Goal: Information Seeking & Learning: Check status

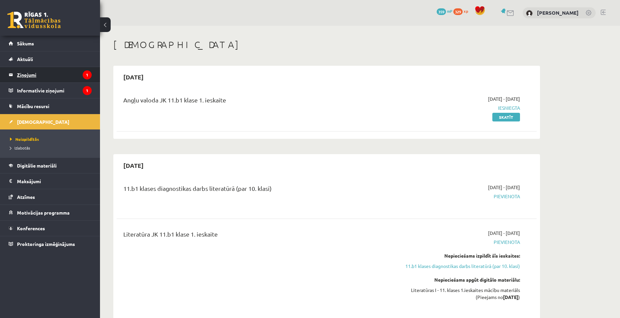
scroll to position [100, 0]
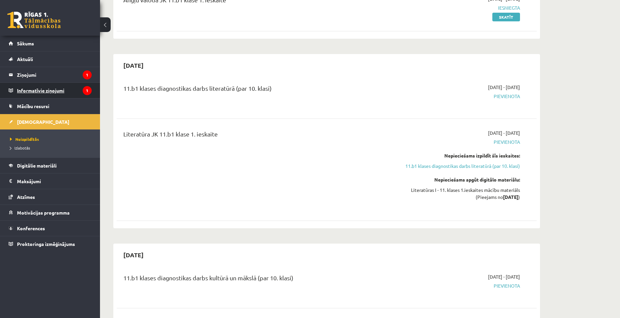
click at [65, 90] on legend "Informatīvie ziņojumi 1" at bounding box center [54, 90] width 75 height 15
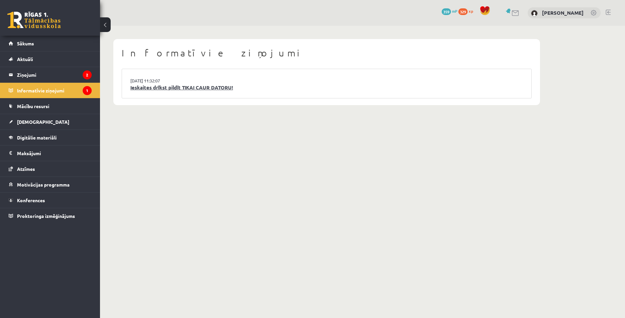
click at [206, 87] on link "Ieskaites drīkst pildīt TIKAI CAUR DATORU!" at bounding box center [326, 88] width 393 height 8
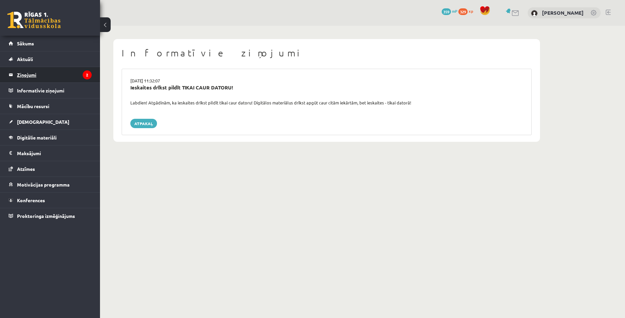
click at [43, 74] on legend "Ziņojumi 2" at bounding box center [54, 74] width 75 height 15
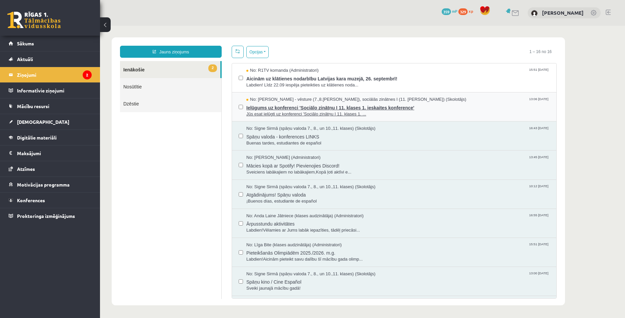
click at [389, 104] on span "Ielūgums uz konferenci 'Sociālo zinātņu I 11. klases 1. ieskaites konference'" at bounding box center [397, 107] width 303 height 8
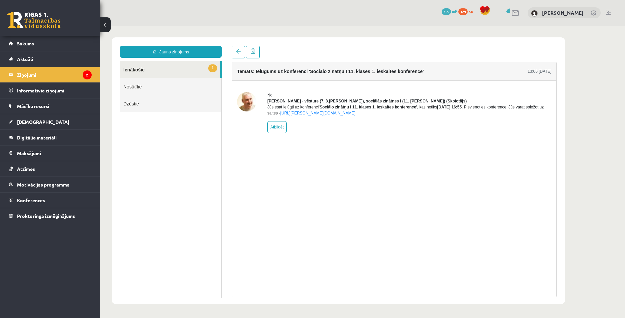
click at [157, 70] on link "1 Ienākošie" at bounding box center [170, 69] width 100 height 17
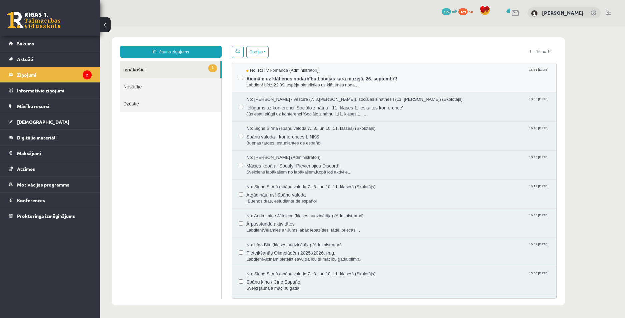
click at [312, 77] on span "Aicinām uz klātienes nodarbību Latvijas kara muzejā, 26. septembrī!" at bounding box center [397, 78] width 303 height 8
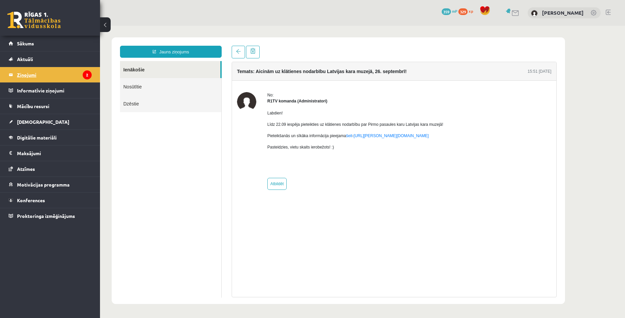
click at [45, 68] on legend "Ziņojumi 2" at bounding box center [54, 74] width 75 height 15
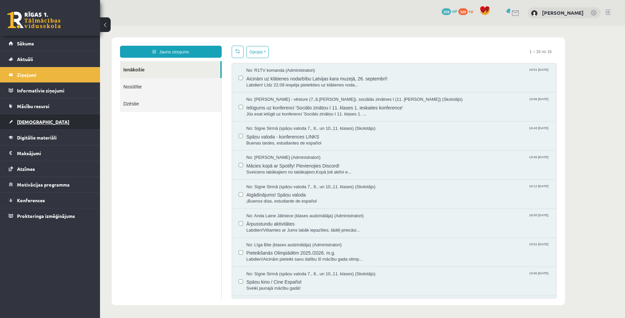
click at [40, 122] on link "[DEMOGRAPHIC_DATA]" at bounding box center [50, 121] width 83 height 15
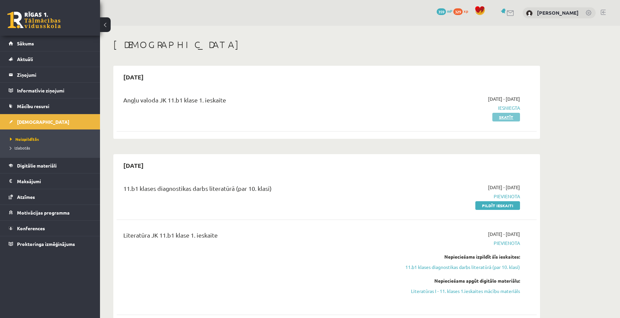
click at [497, 118] on link "Skatīt" at bounding box center [506, 117] width 28 height 9
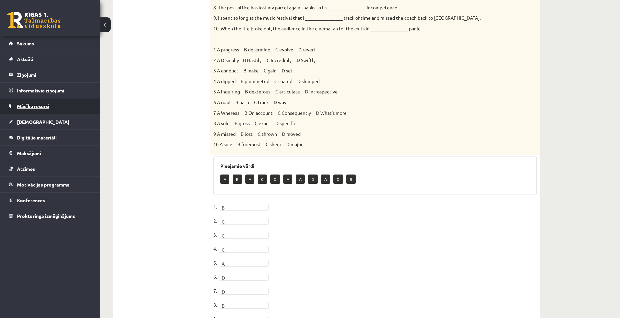
scroll to position [33, 0]
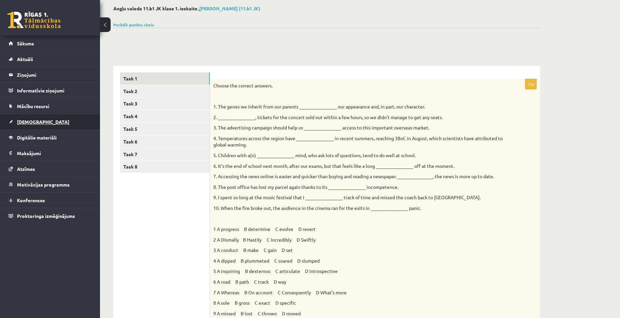
click at [36, 121] on span "[DEMOGRAPHIC_DATA]" at bounding box center [43, 122] width 52 height 6
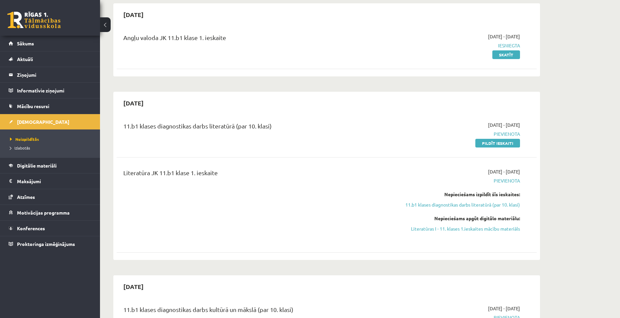
scroll to position [67, 0]
